Goal: Communication & Community: Answer question/provide support

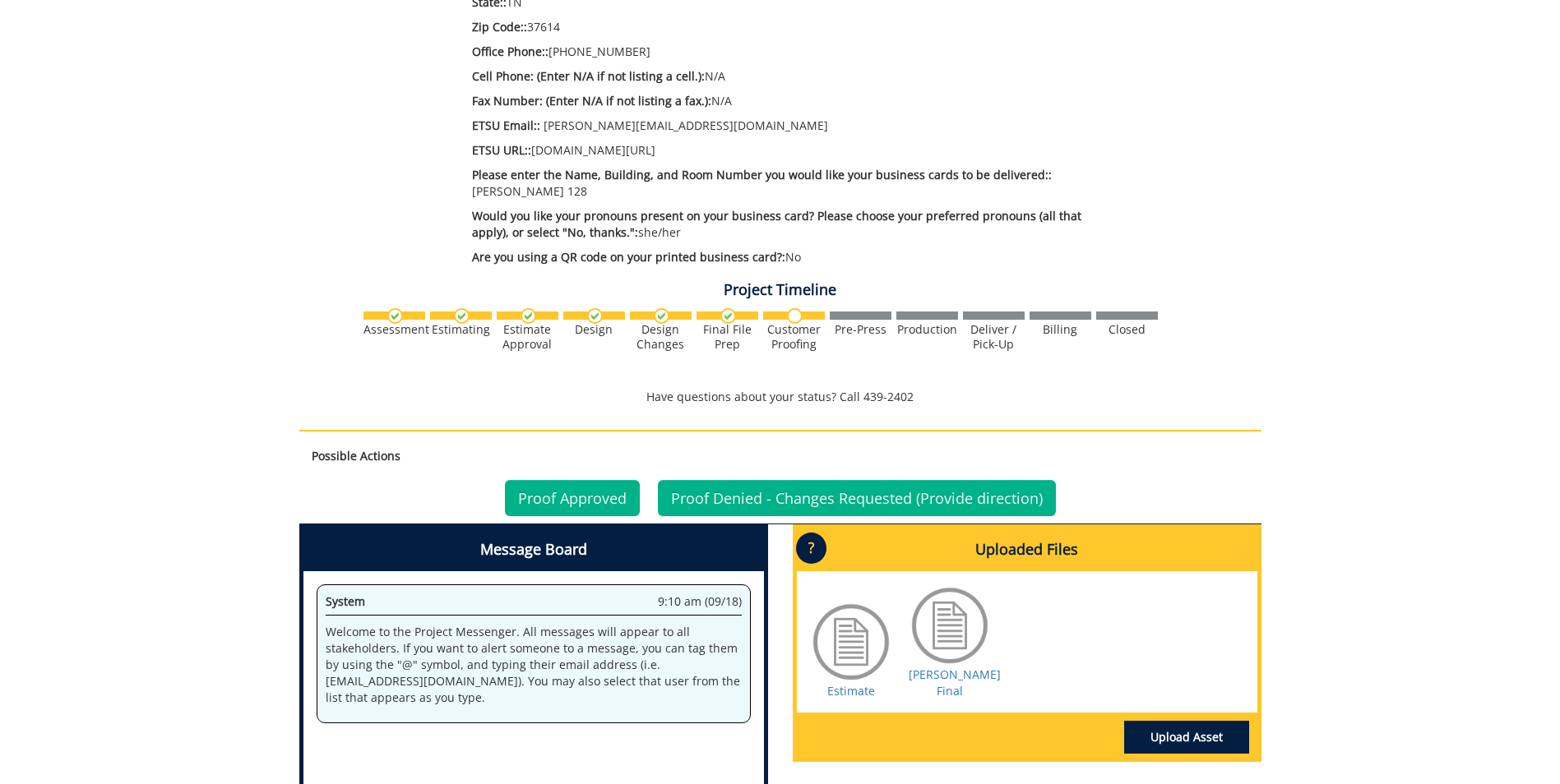
scroll to position [732, 0]
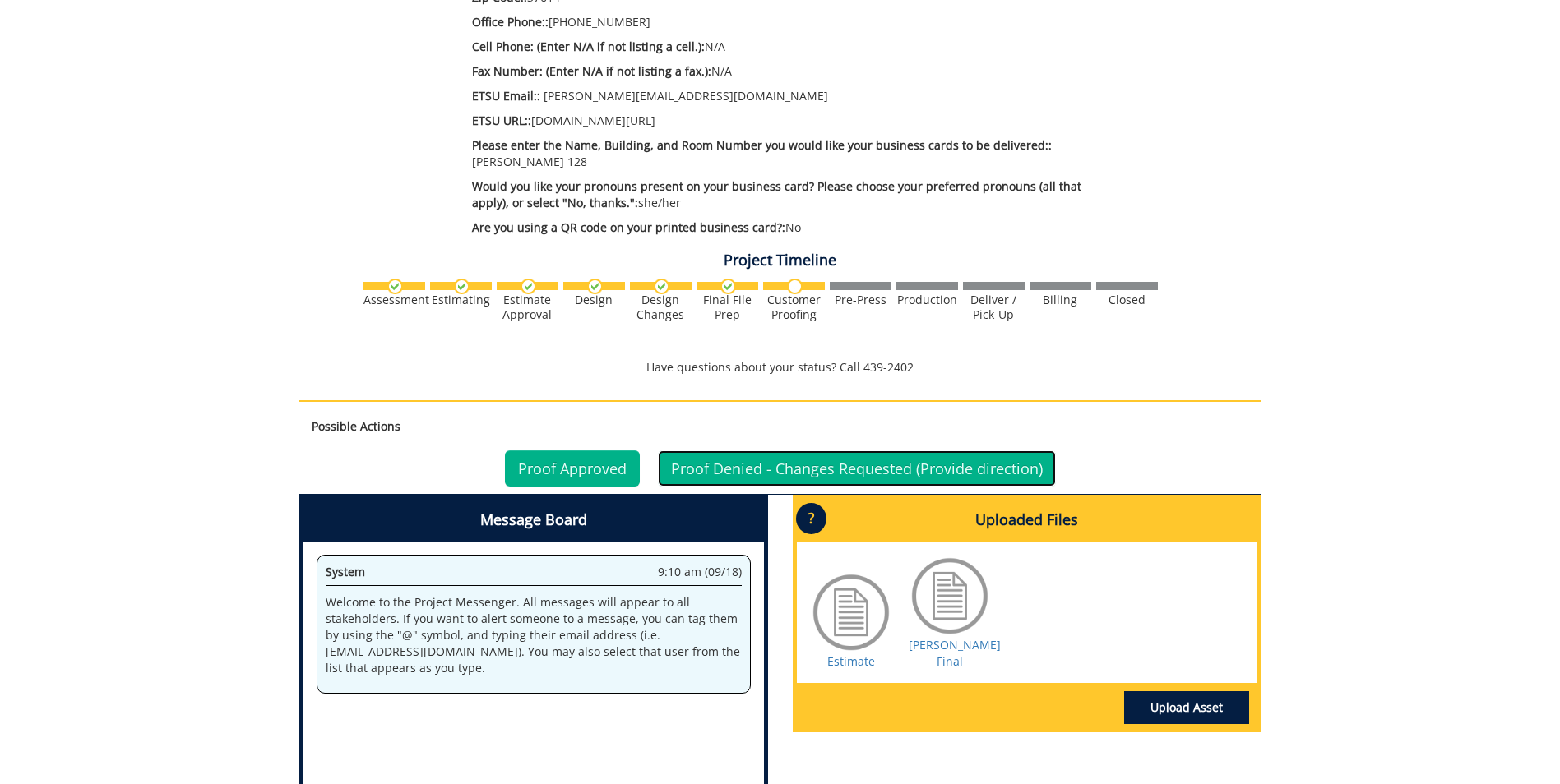
click at [868, 452] on link "Proof Denied - Changes Requested (Provide direction)" at bounding box center [857, 468] width 398 height 36
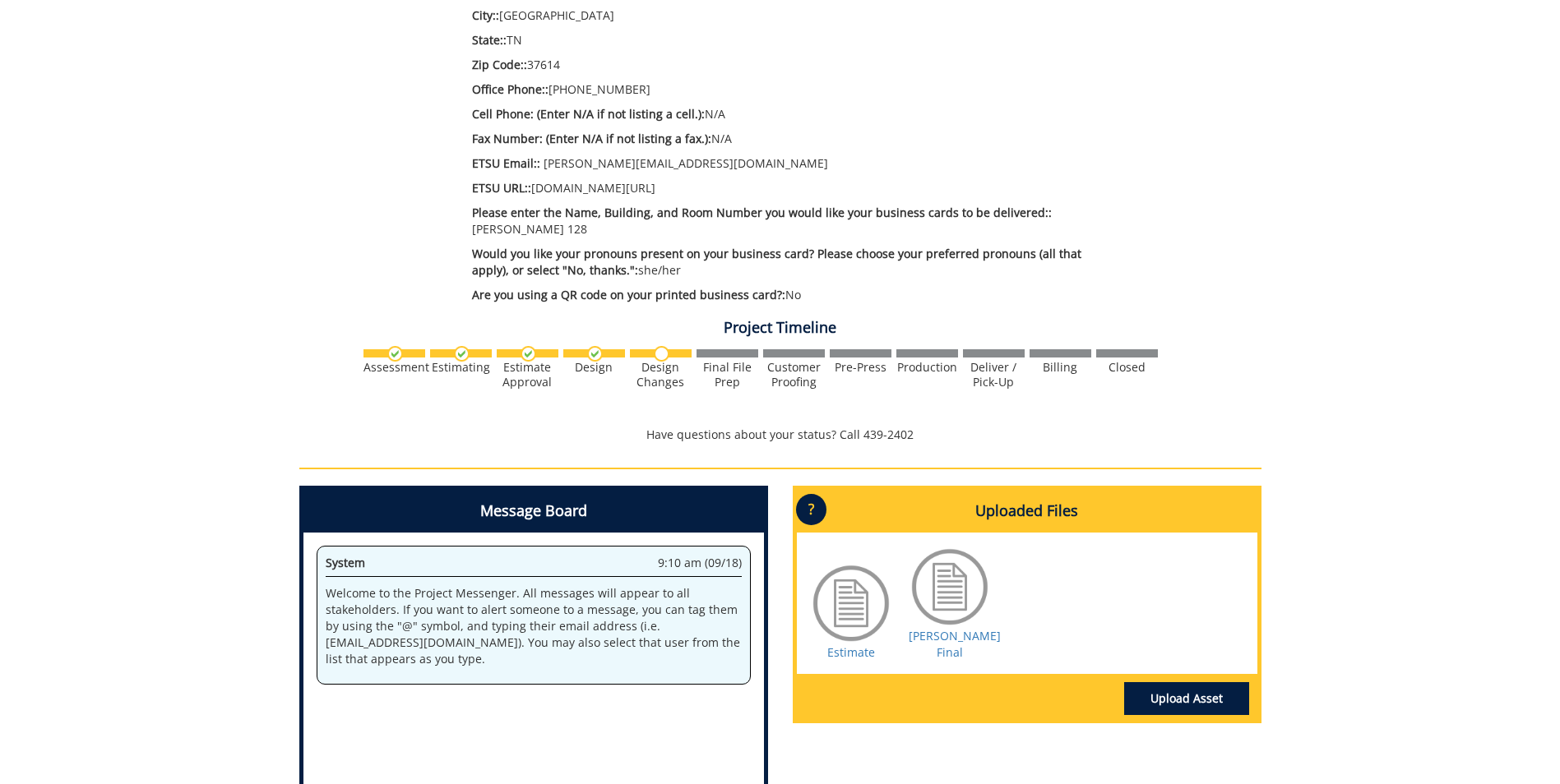
scroll to position [662, 0]
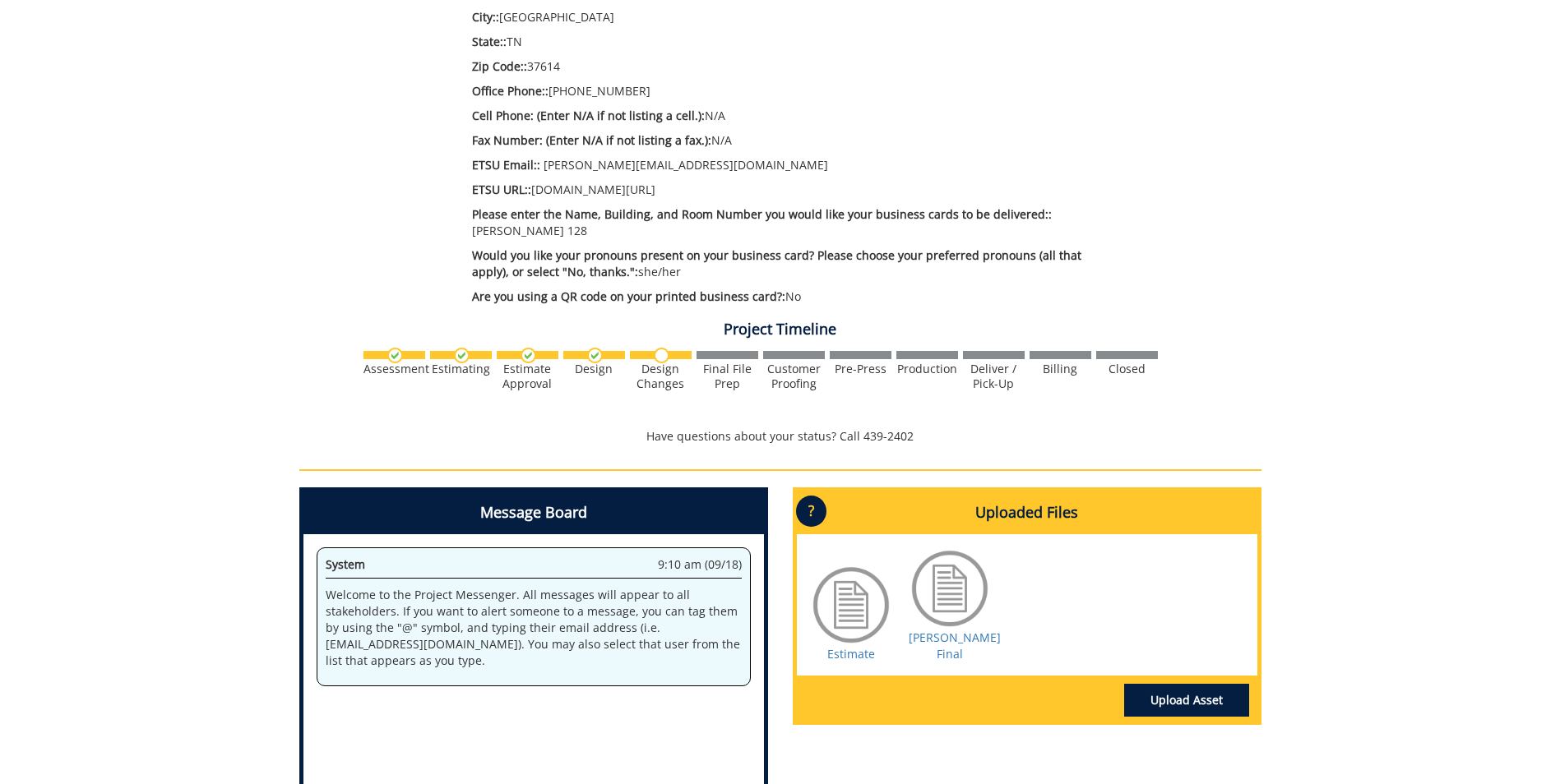
click at [326, 587] on p "Welcome to the Project Messenger. All messages will appear to all stakeholders.…" at bounding box center [534, 628] width 416 height 83
click at [362, 587] on p "Welcome to the Project Messenger. All messages will appear to all stakeholders.…" at bounding box center [534, 628] width 416 height 83
click at [426, 556] on div "System 9:10 am (09/18)" at bounding box center [534, 568] width 416 height 22
click at [426, 593] on p "Welcome to the Project Messenger. All messages will appear to all stakeholders.…" at bounding box center [534, 628] width 416 height 83
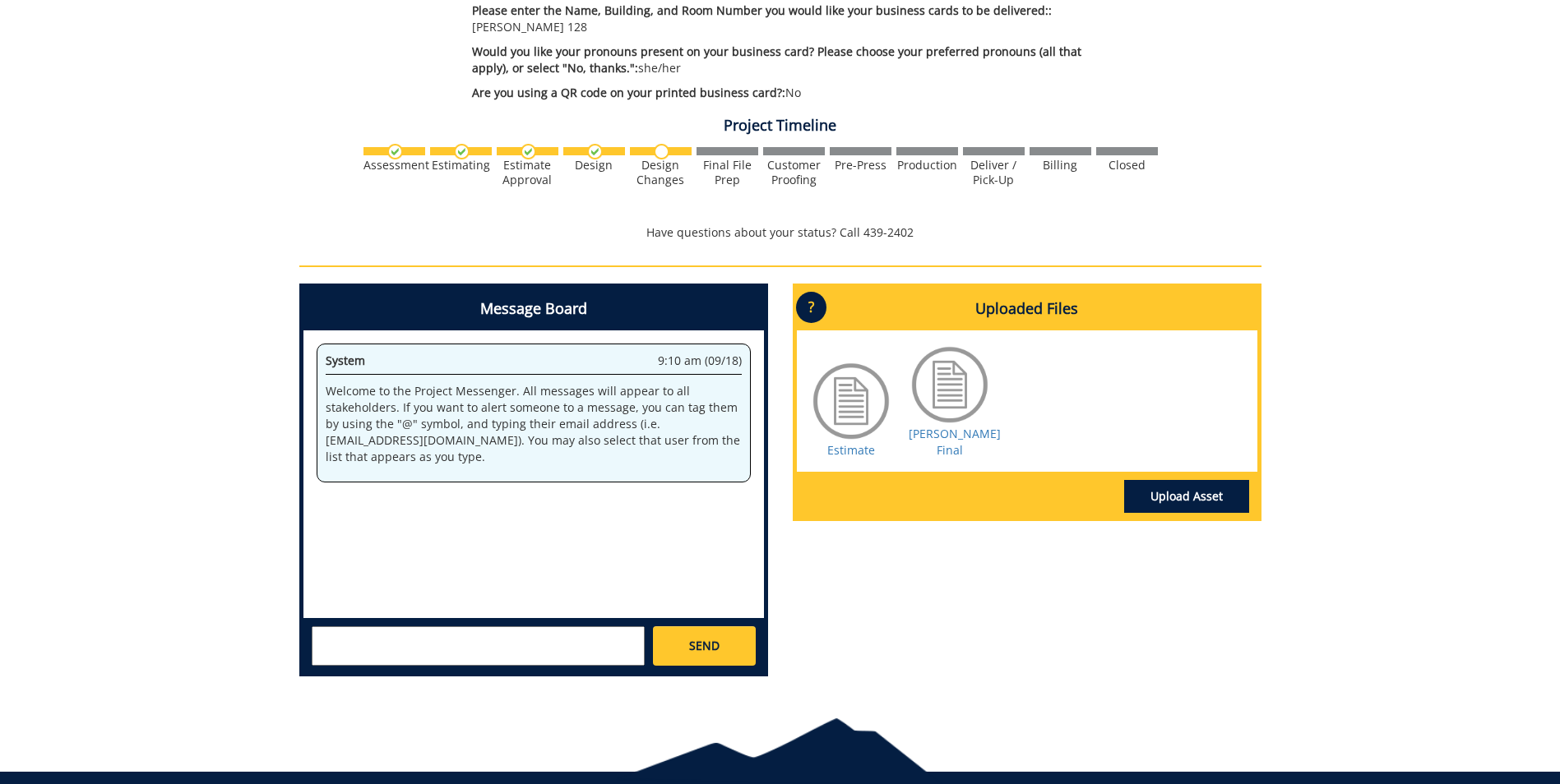
scroll to position [869, 0]
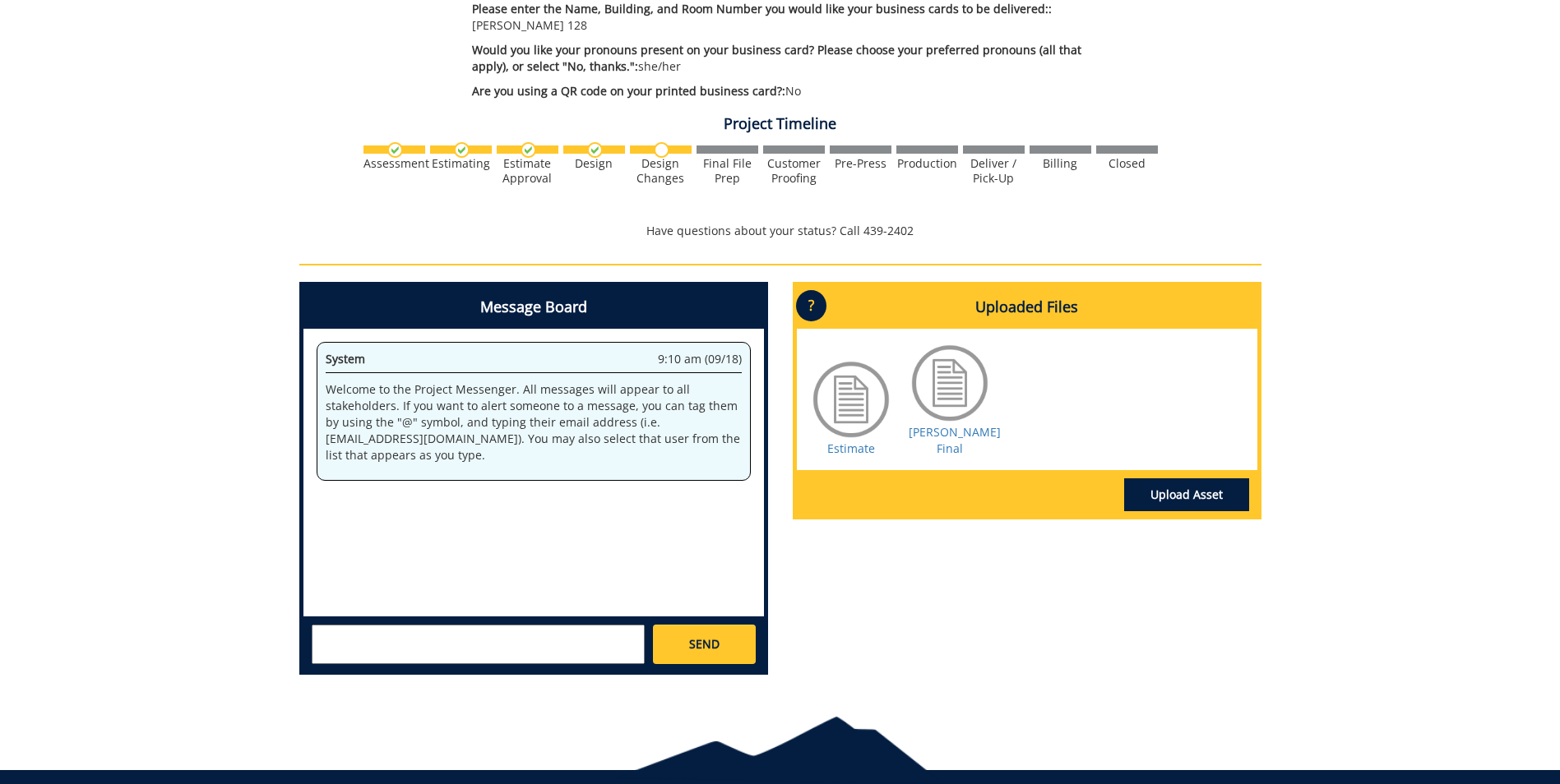
click at [335, 625] on textarea at bounding box center [478, 645] width 334 height 39
click at [540, 625] on textarea "Could you please add change the following: Senior Lecturer, Spanish" at bounding box center [478, 645] width 334 height 39
click at [546, 625] on textarea "Could you please add change the following to: Senior Lecturer, Spanish" at bounding box center [478, 645] width 334 height 39
click at [541, 625] on textarea "Could you please add change the following title to: Senior Lecturer, Spanish" at bounding box center [478, 645] width 334 height 39
type textarea "Could you please add change the title to: Senior Lecturer, Spanish"
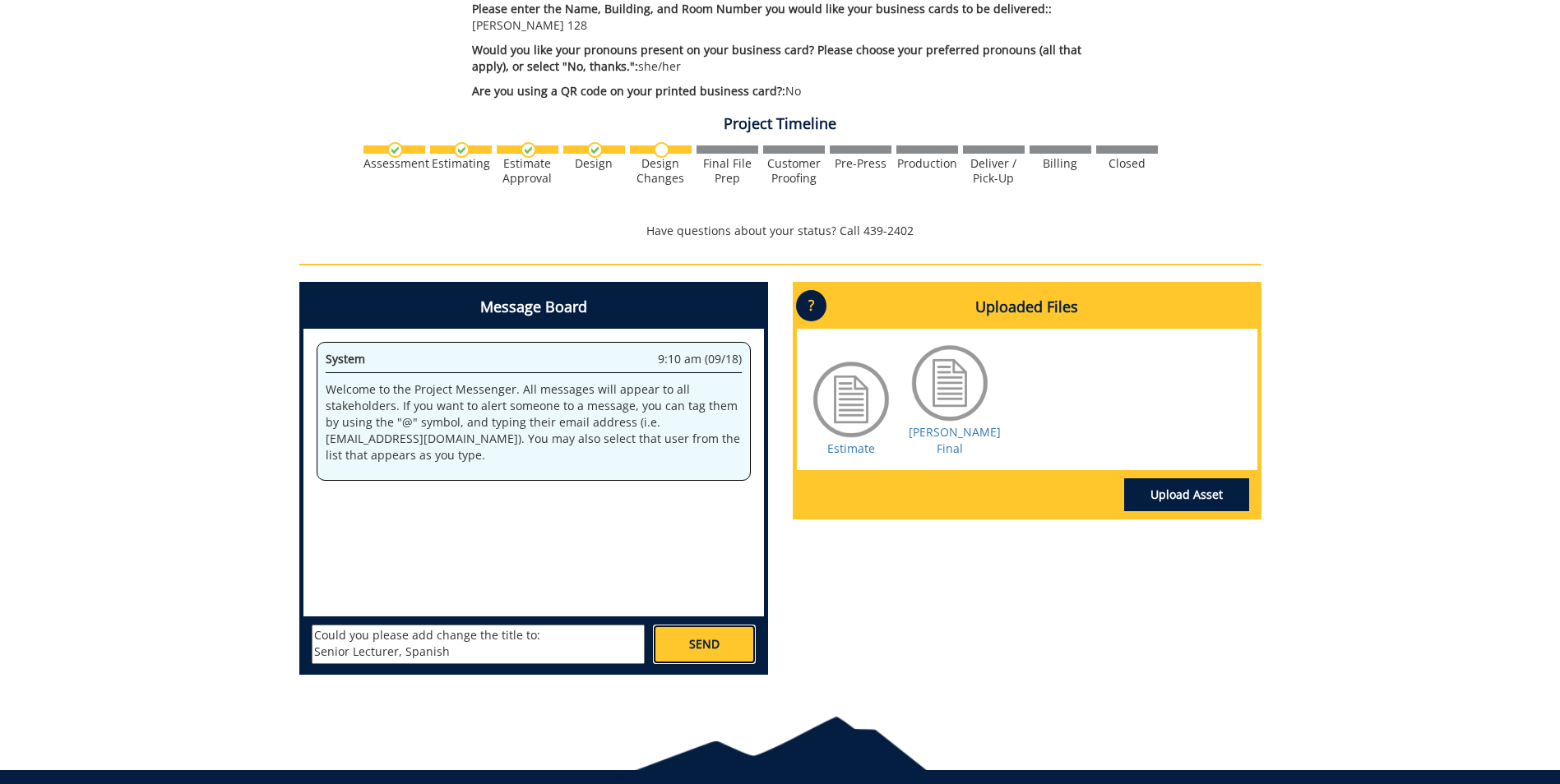
click at [700, 636] on span "SEND" at bounding box center [704, 645] width 31 height 17
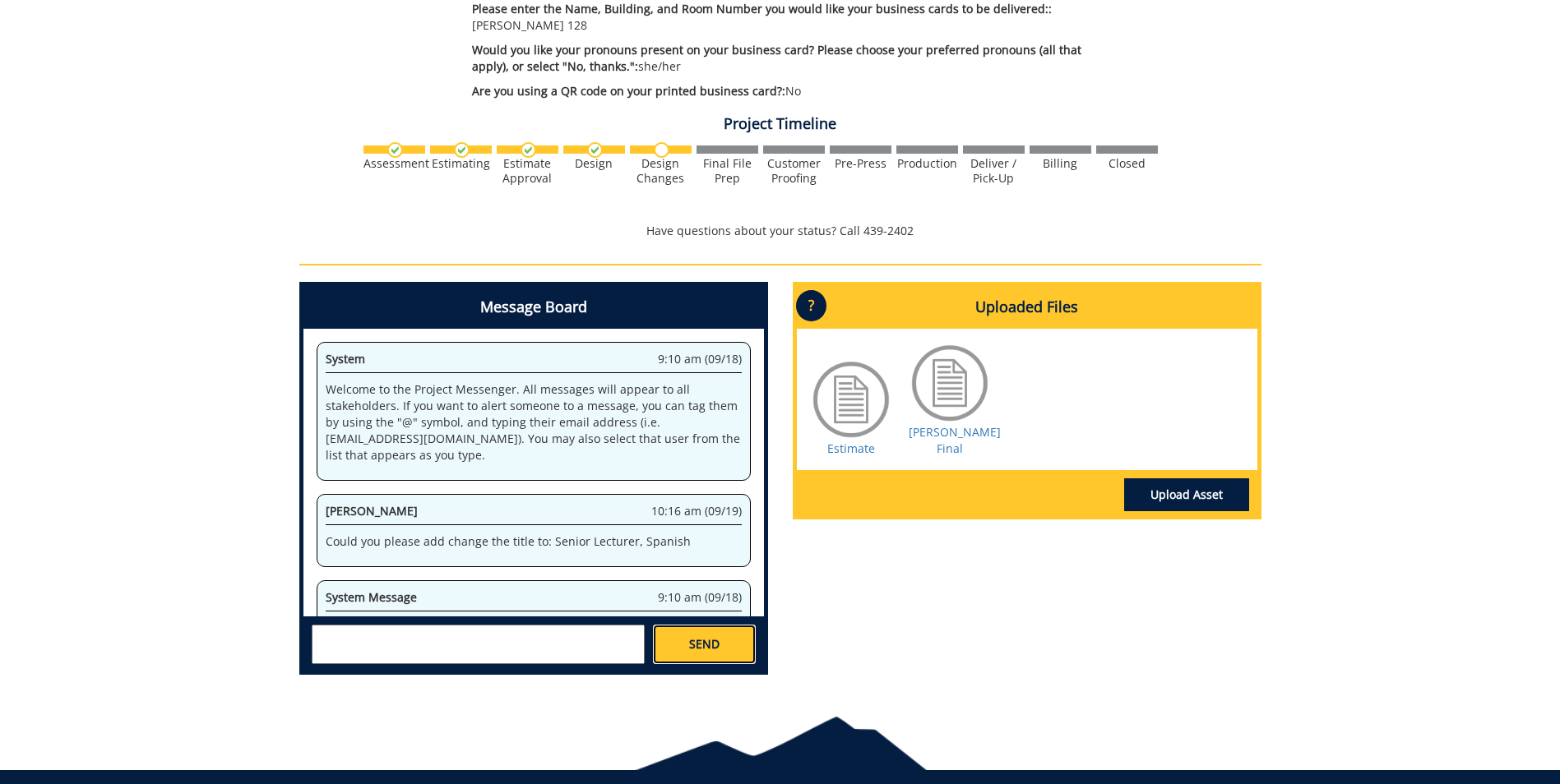
scroll to position [440, 0]
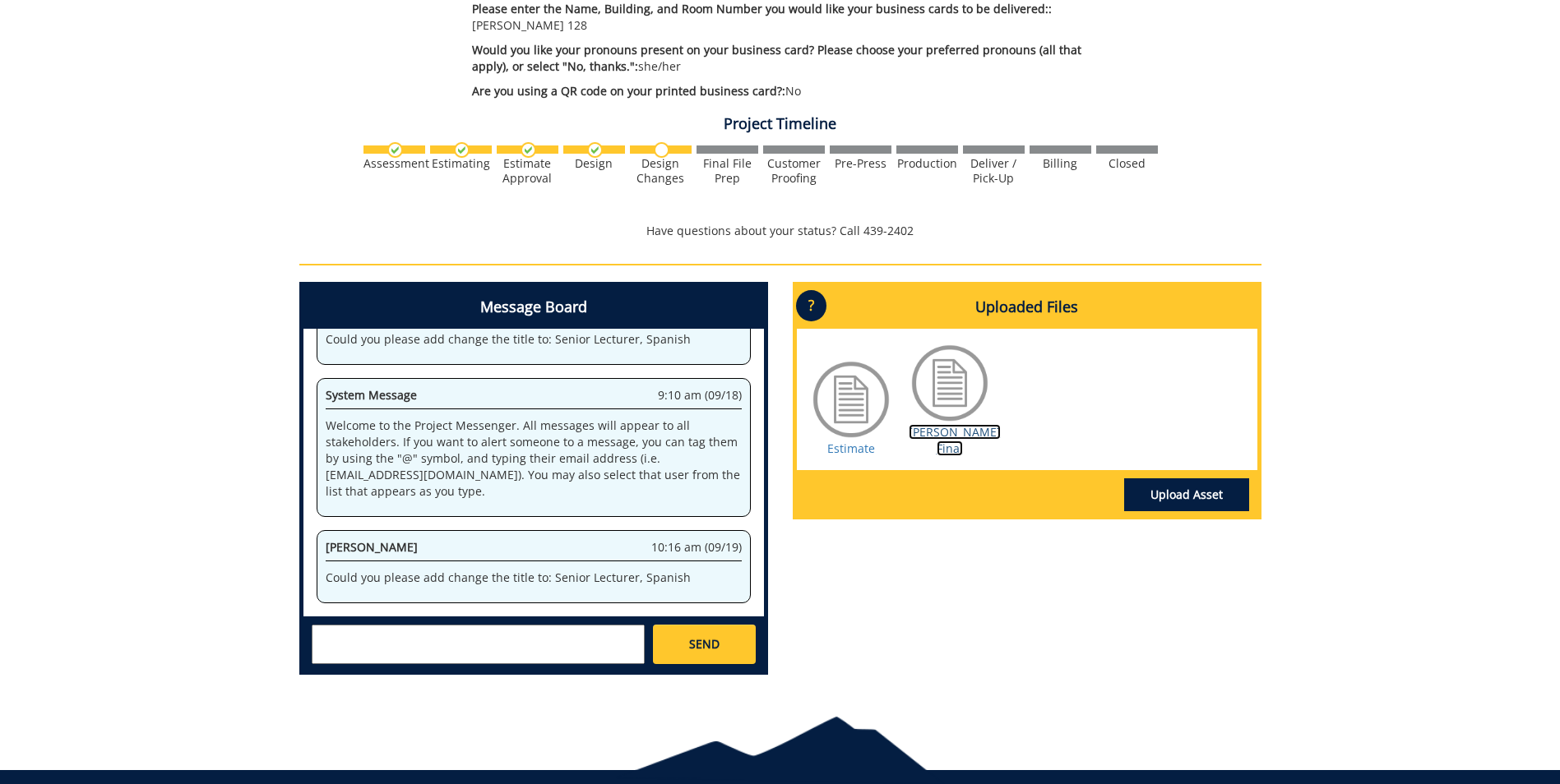
click at [939, 425] on link "[PERSON_NAME] Final" at bounding box center [954, 440] width 92 height 33
